Goal: Navigation & Orientation: Find specific page/section

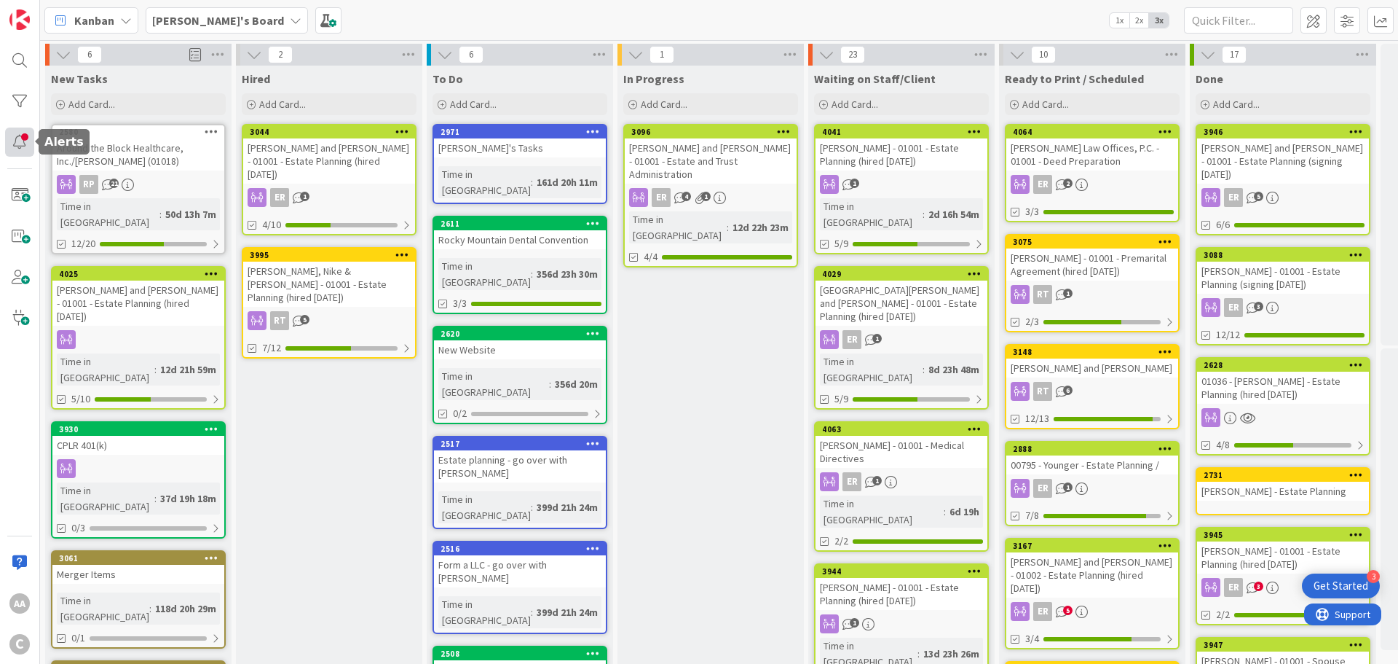
click at [12, 147] on div at bounding box center [19, 141] width 29 height 29
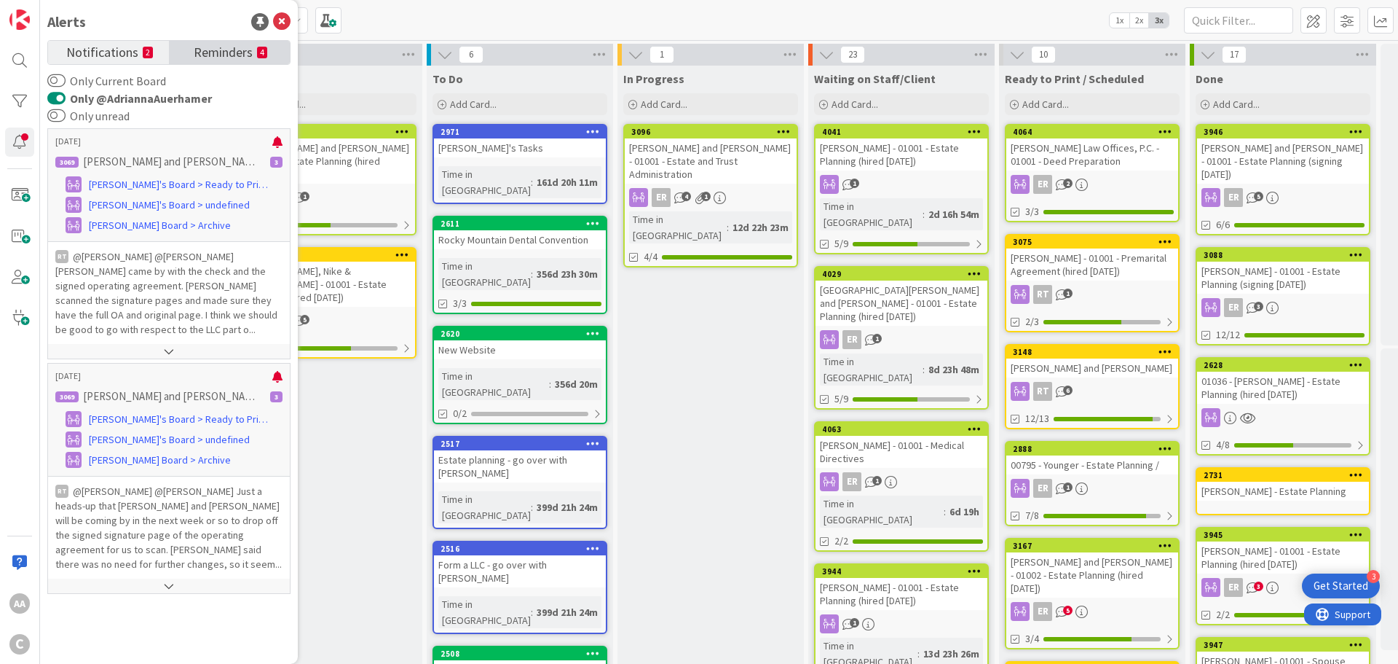
click at [233, 56] on span "Reminders" at bounding box center [223, 51] width 59 height 20
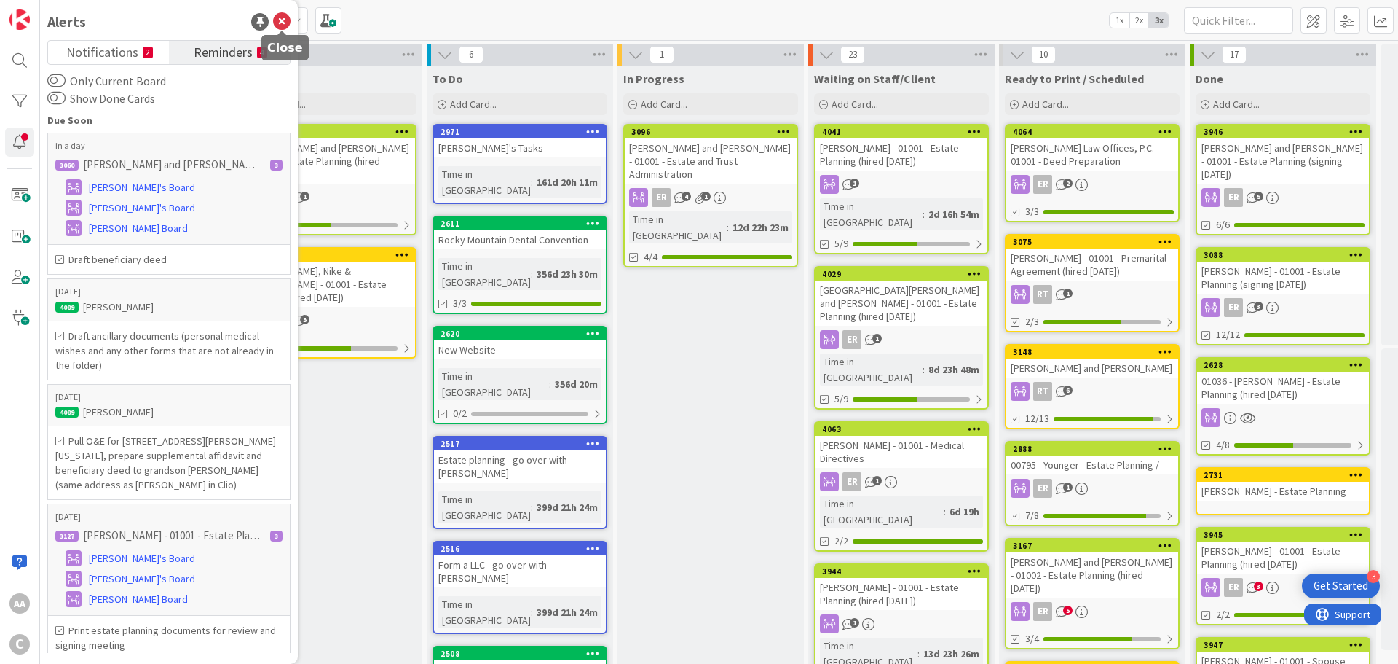
click at [281, 21] on icon at bounding box center [281, 21] width 17 height 17
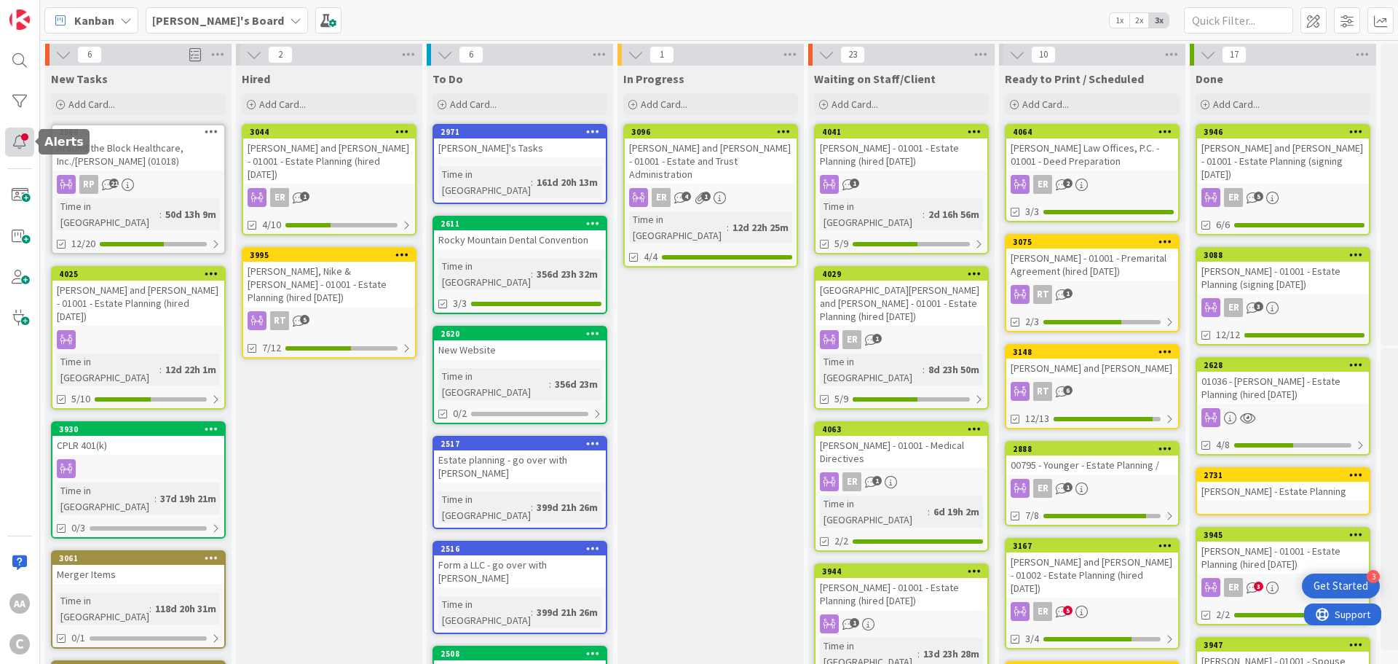
click at [15, 145] on div at bounding box center [19, 141] width 29 height 29
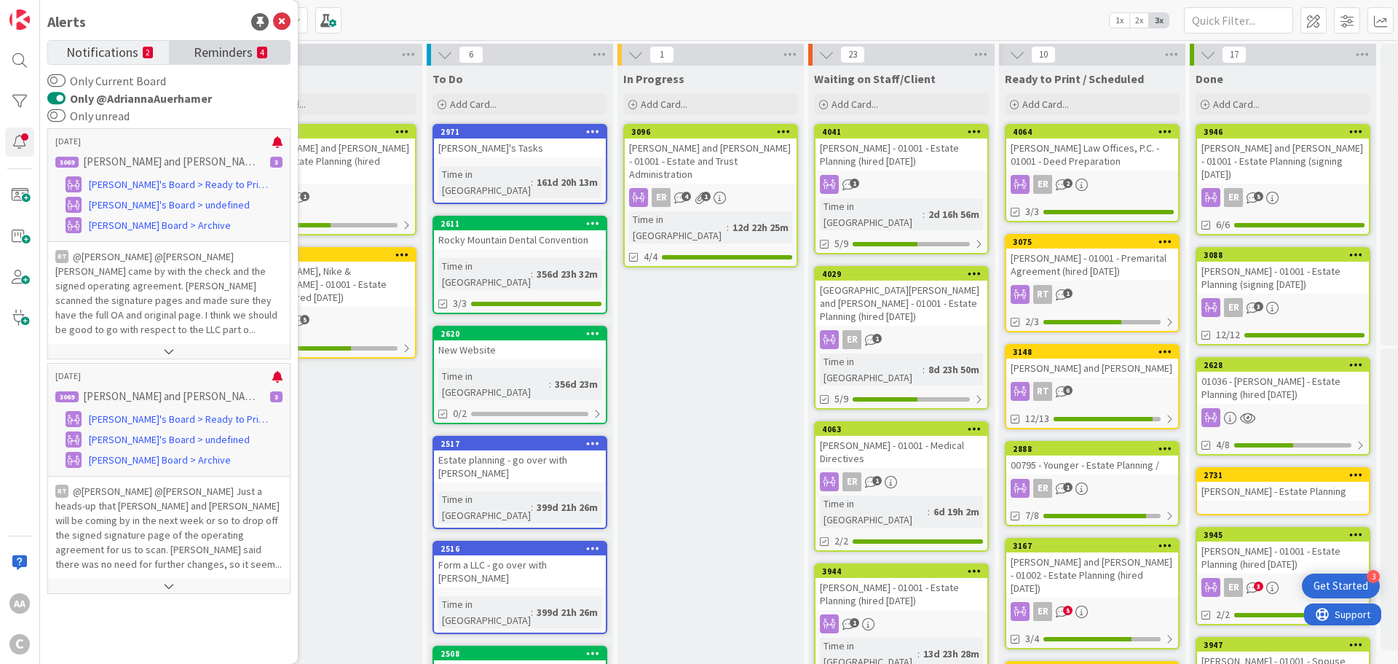
click at [202, 51] on span "Reminders" at bounding box center [223, 51] width 59 height 20
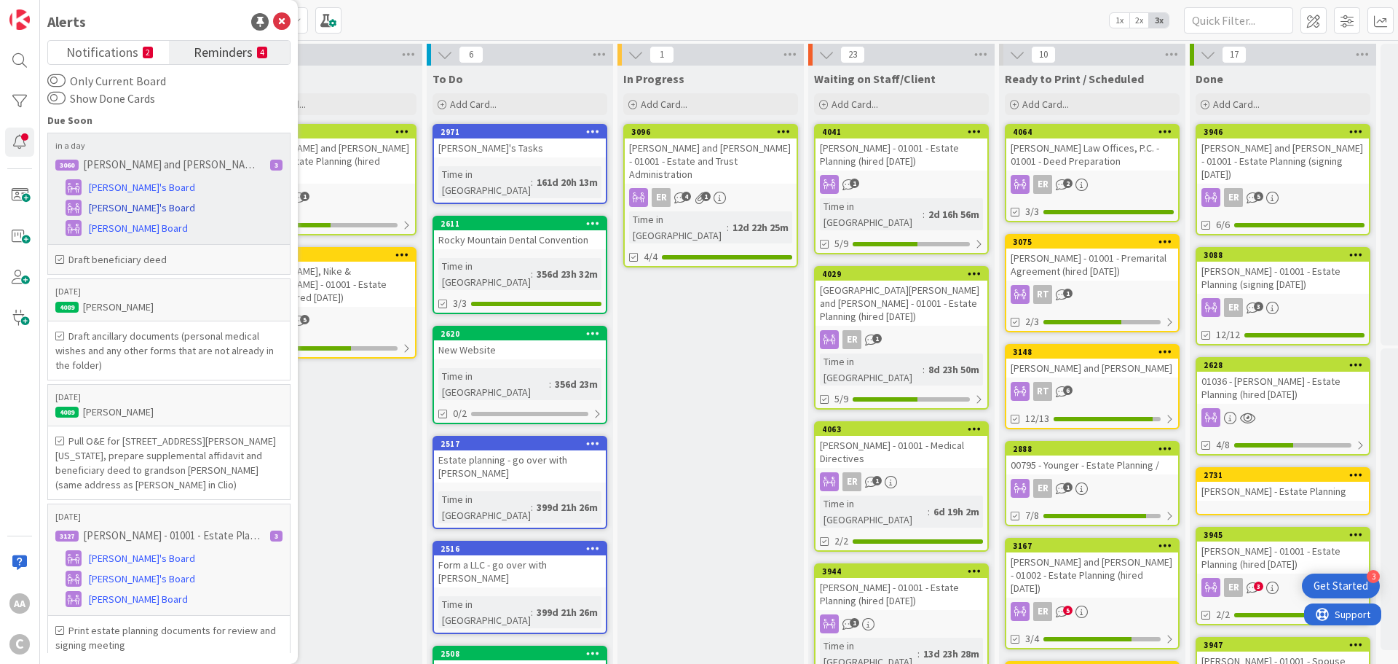
click at [135, 203] on span "[PERSON_NAME]'s Board" at bounding box center [142, 207] width 106 height 15
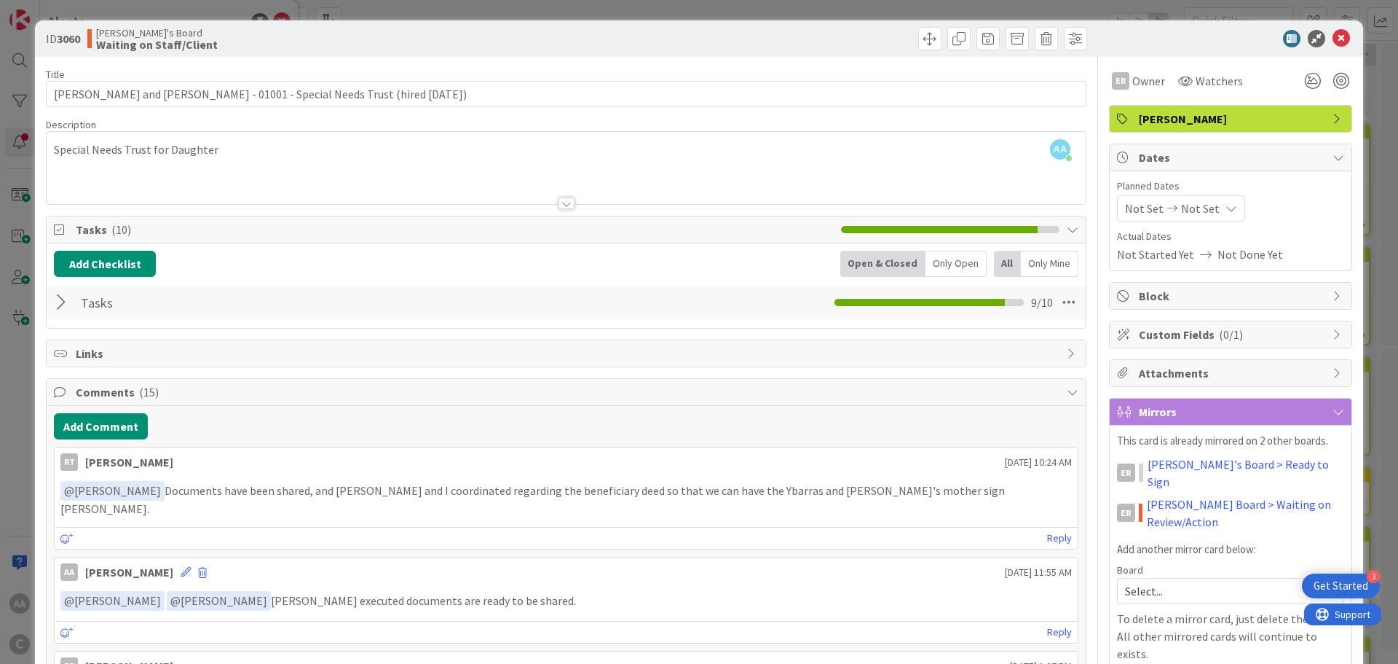
click at [60, 299] on div at bounding box center [63, 302] width 19 height 26
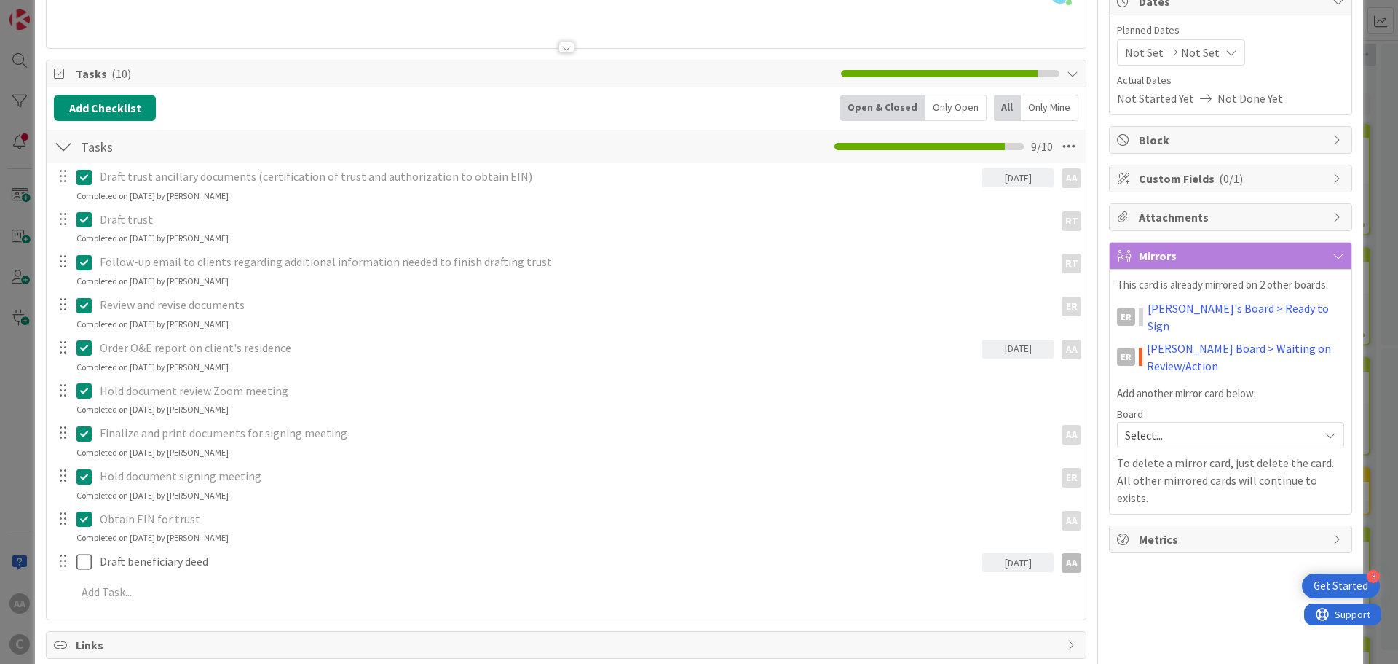
scroll to position [146, 0]
